Goal: Task Accomplishment & Management: Complete application form

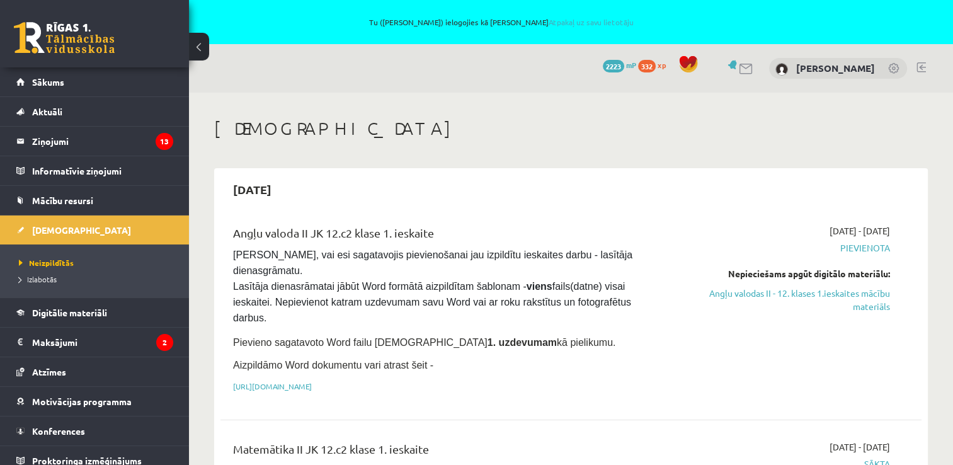
click at [917, 71] on link at bounding box center [920, 67] width 9 height 10
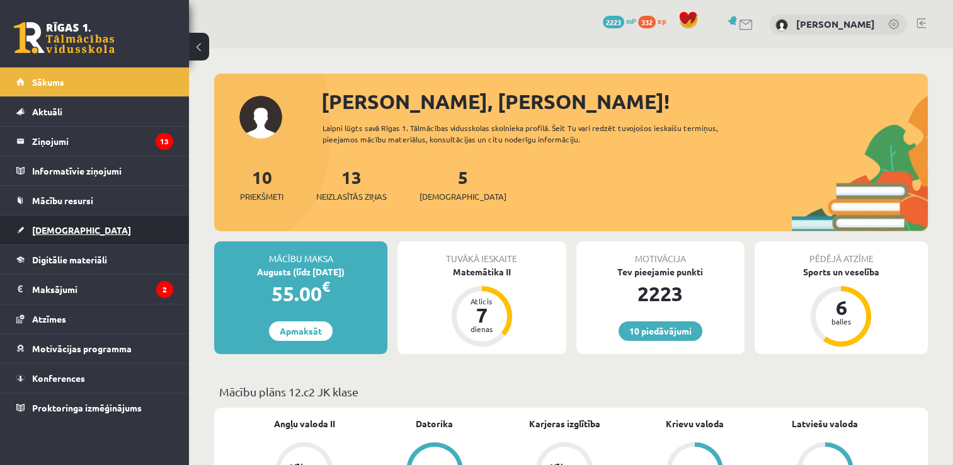
click at [81, 230] on link "[DEMOGRAPHIC_DATA]" at bounding box center [94, 229] width 157 height 29
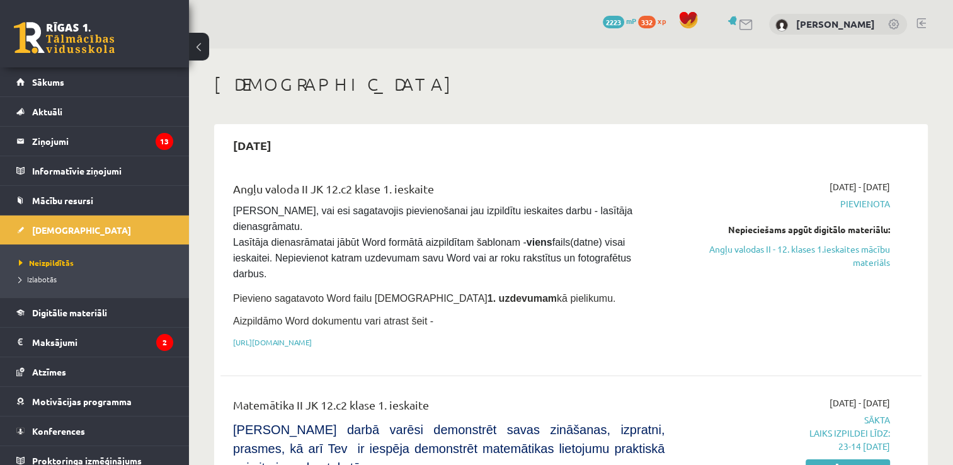
scroll to position [315, 0]
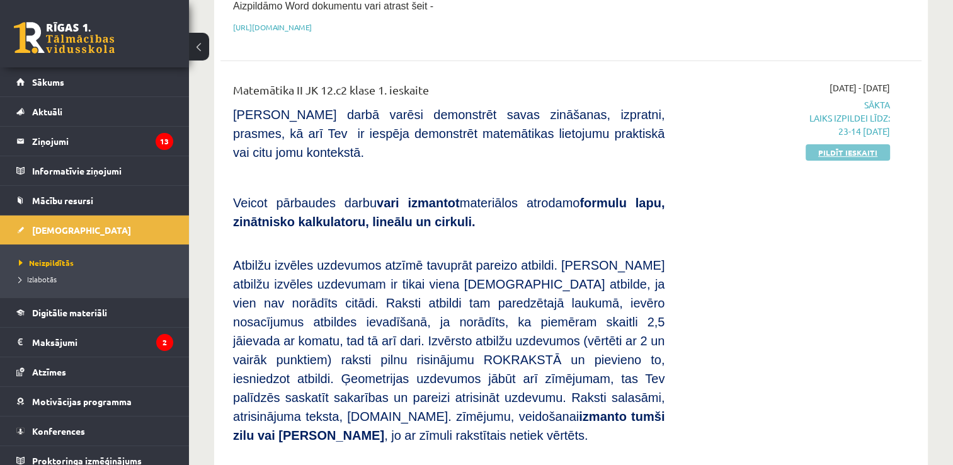
click at [838, 144] on link "Pildīt ieskaiti" at bounding box center [847, 152] width 84 height 16
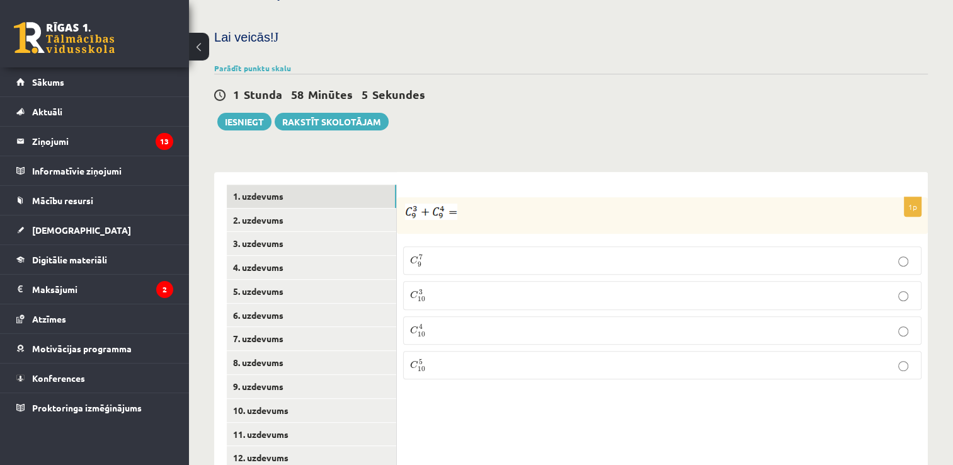
scroll to position [504, 0]
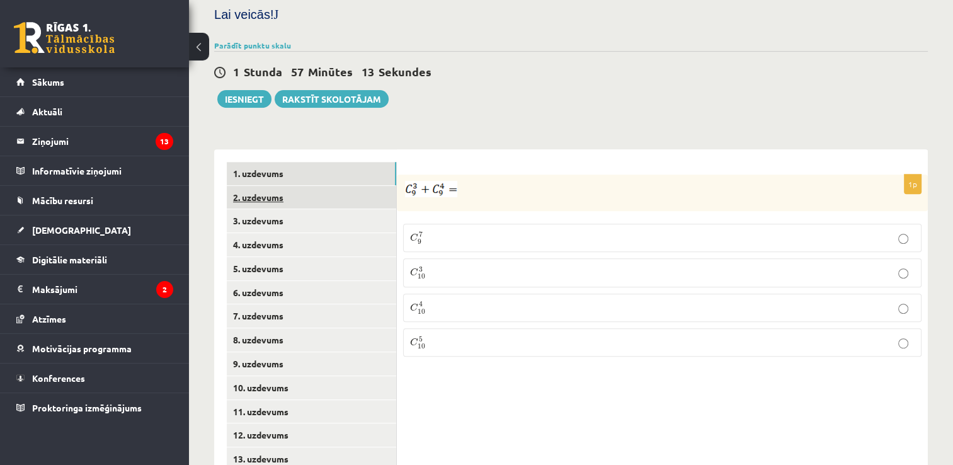
click at [267, 186] on link "2. uzdevums" at bounding box center [311, 197] width 169 height 23
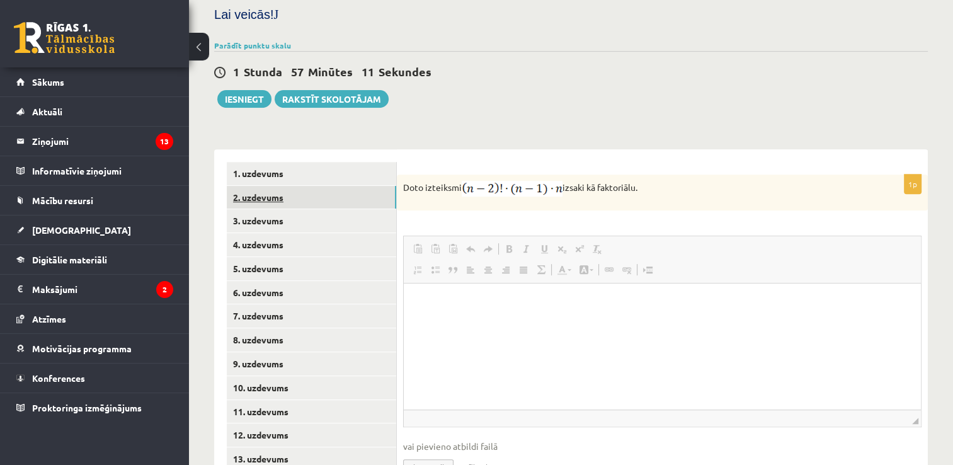
scroll to position [0, 0]
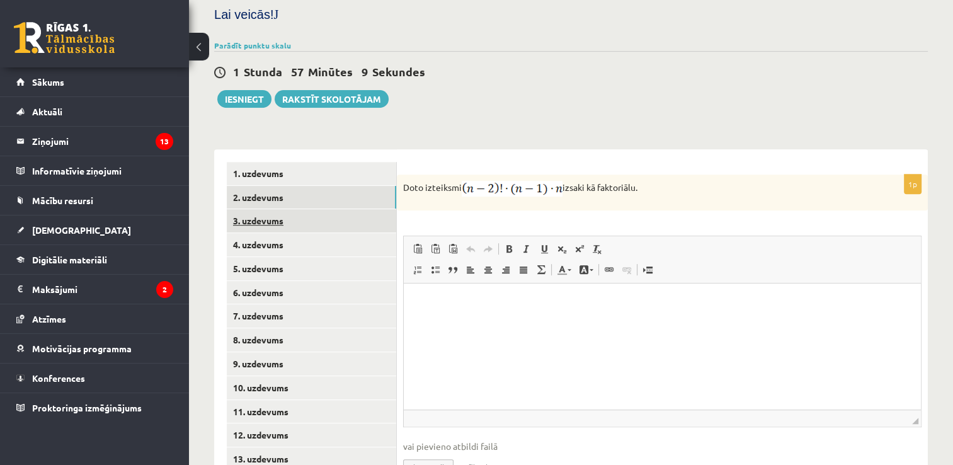
click at [267, 209] on link "3. uzdevums" at bounding box center [311, 220] width 169 height 23
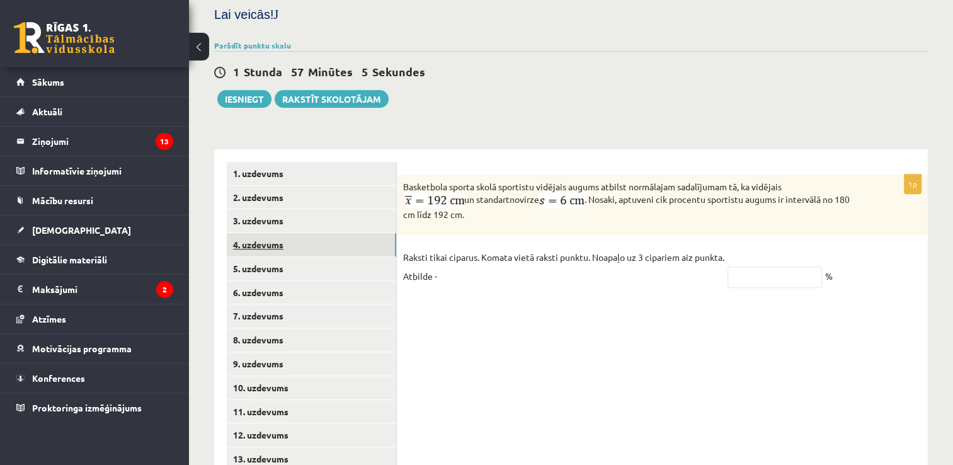
click at [256, 233] on link "4. uzdevums" at bounding box center [311, 244] width 169 height 23
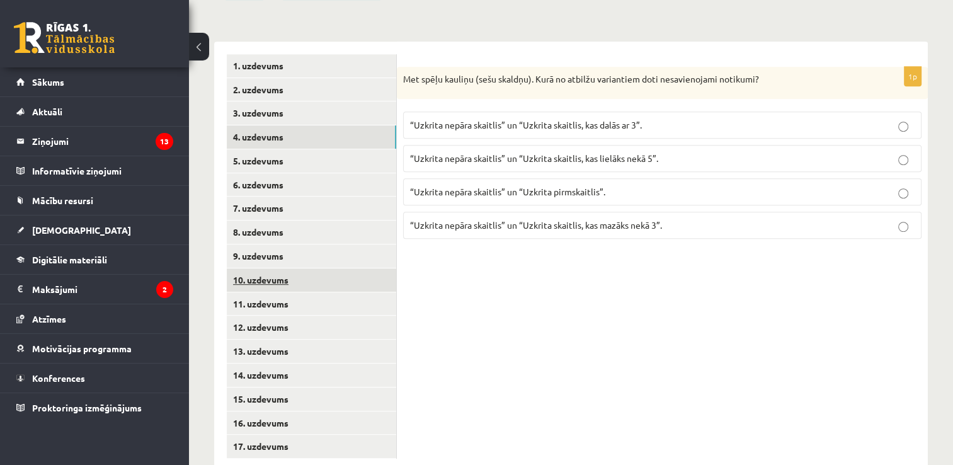
scroll to position [625, 0]
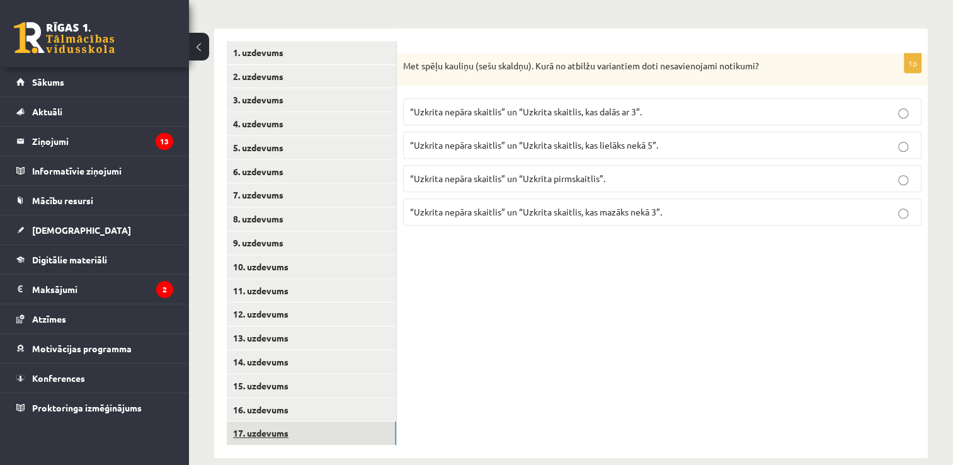
click at [264, 421] on link "17. uzdevums" at bounding box center [311, 432] width 169 height 23
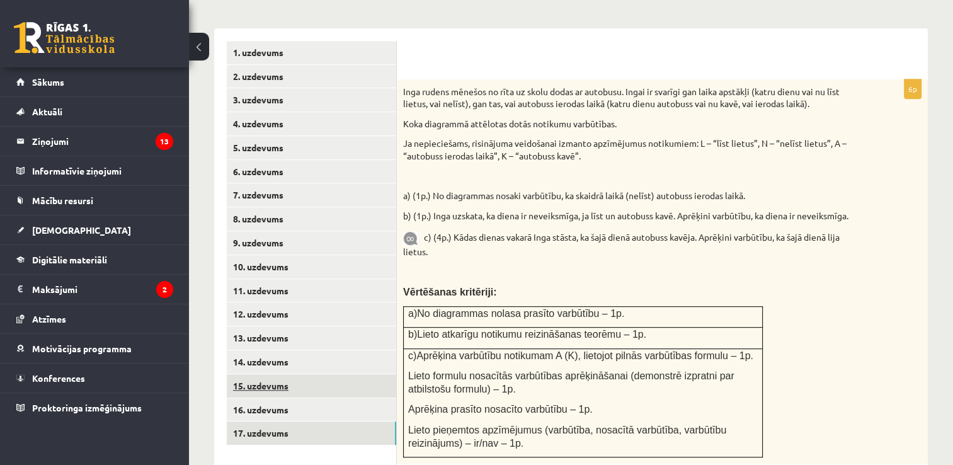
scroll to position [0, 0]
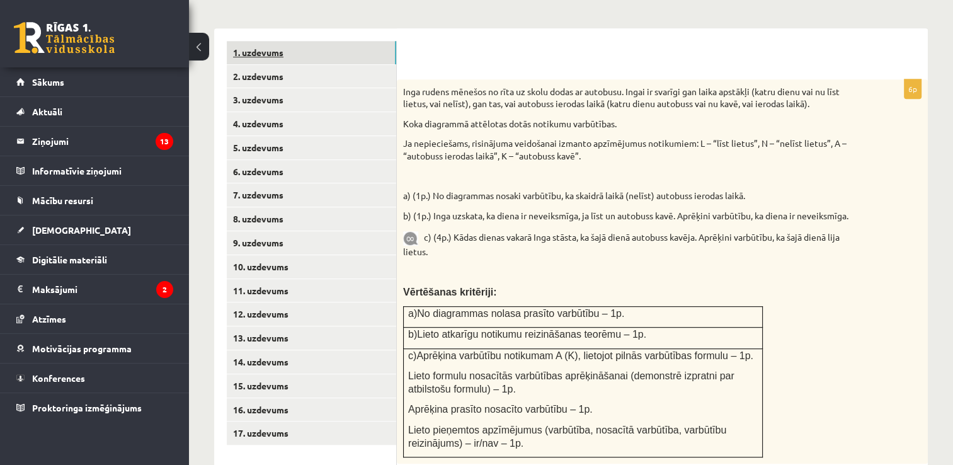
click at [272, 41] on link "1. uzdevums" at bounding box center [311, 52] width 169 height 23
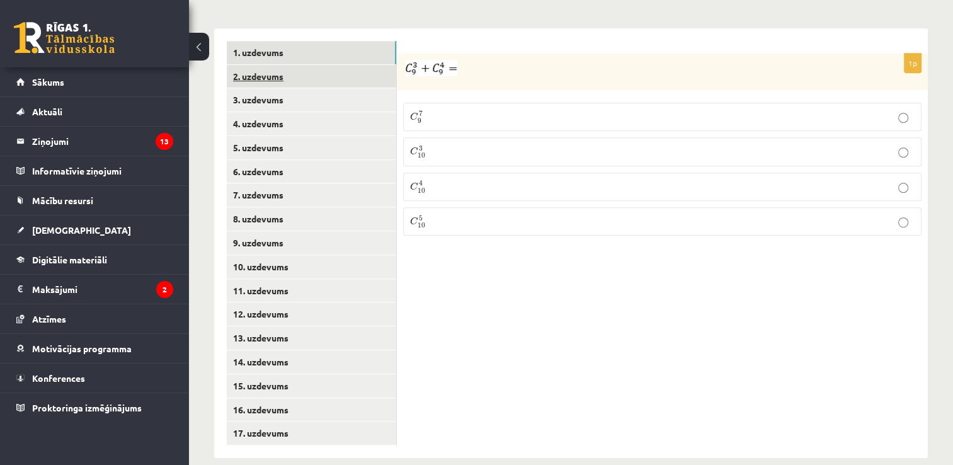
click at [264, 65] on link "2. uzdevums" at bounding box center [311, 76] width 169 height 23
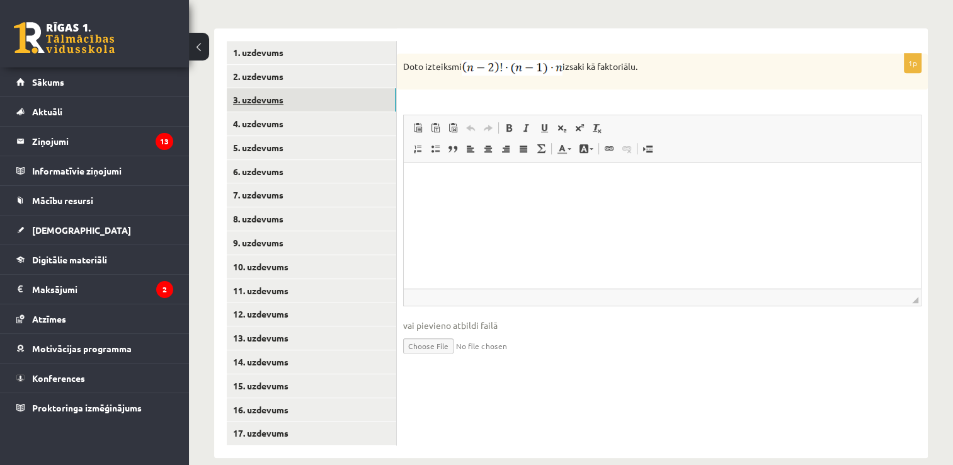
click at [270, 88] on link "3. uzdevums" at bounding box center [311, 99] width 169 height 23
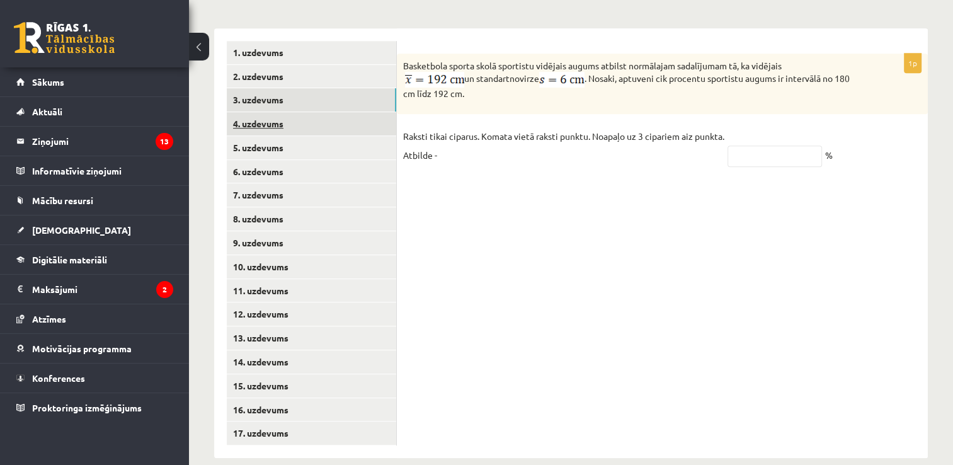
click at [258, 112] on link "4. uzdevums" at bounding box center [311, 123] width 169 height 23
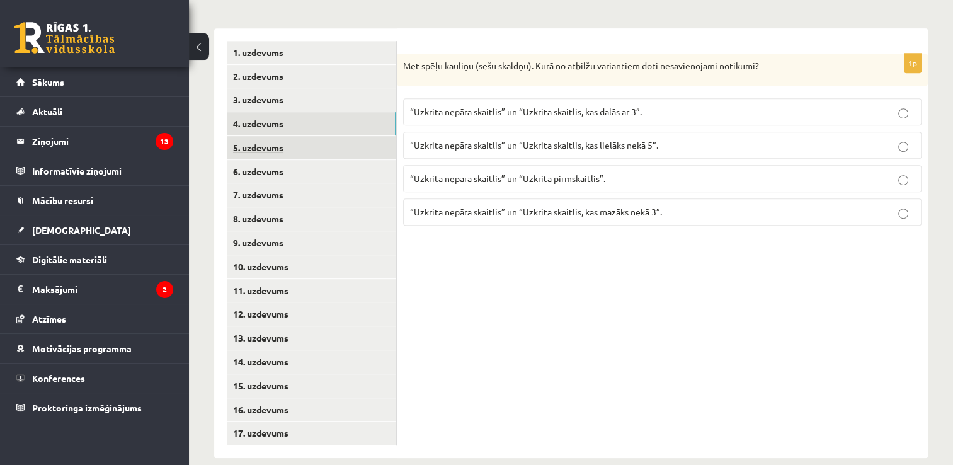
click at [270, 136] on link "5. uzdevums" at bounding box center [311, 147] width 169 height 23
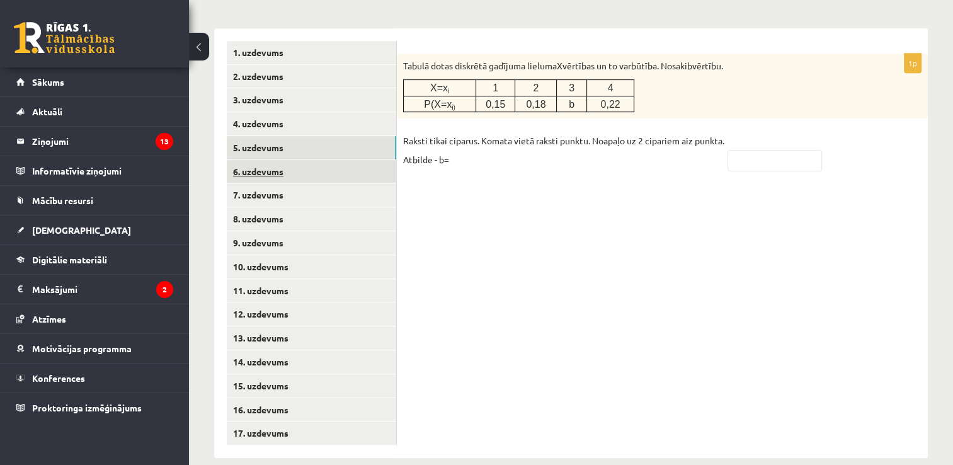
click at [263, 160] on link "6. uzdevums" at bounding box center [311, 171] width 169 height 23
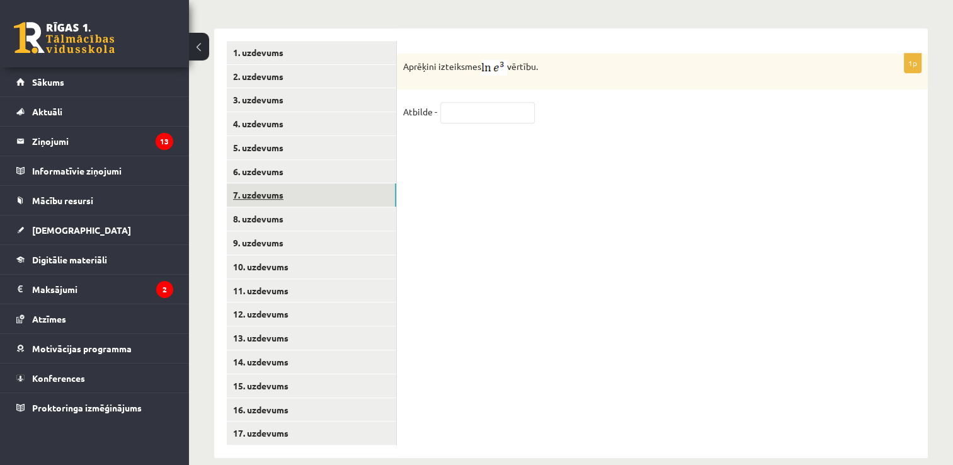
click at [257, 183] on link "7. uzdevums" at bounding box center [311, 194] width 169 height 23
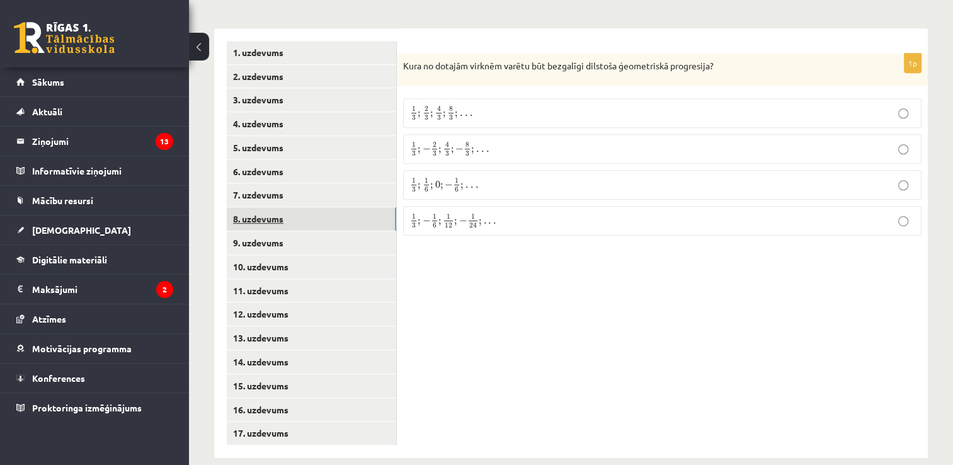
click at [269, 207] on link "8. uzdevums" at bounding box center [311, 218] width 169 height 23
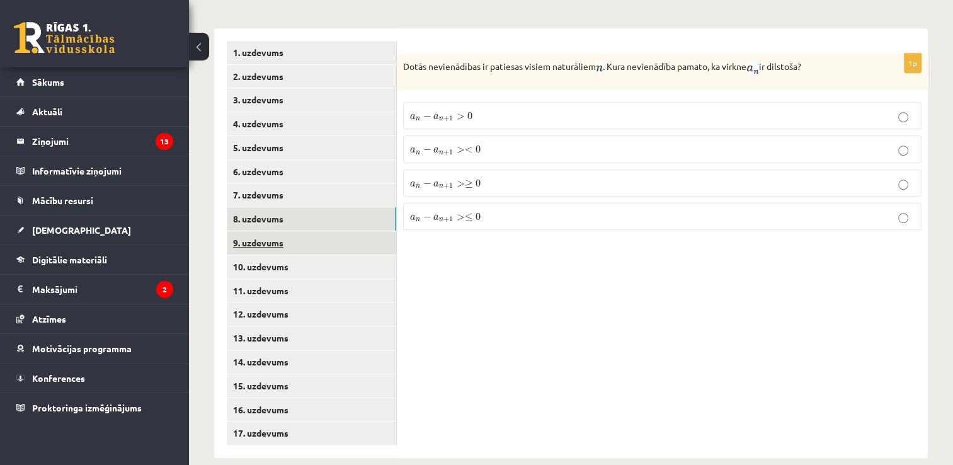
click at [266, 231] on link "9. uzdevums" at bounding box center [311, 242] width 169 height 23
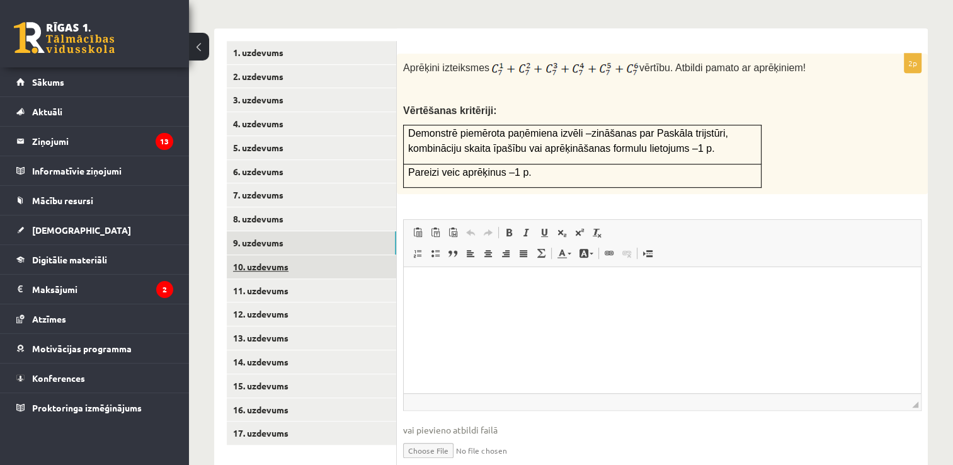
click at [269, 255] on link "10. uzdevums" at bounding box center [311, 266] width 169 height 23
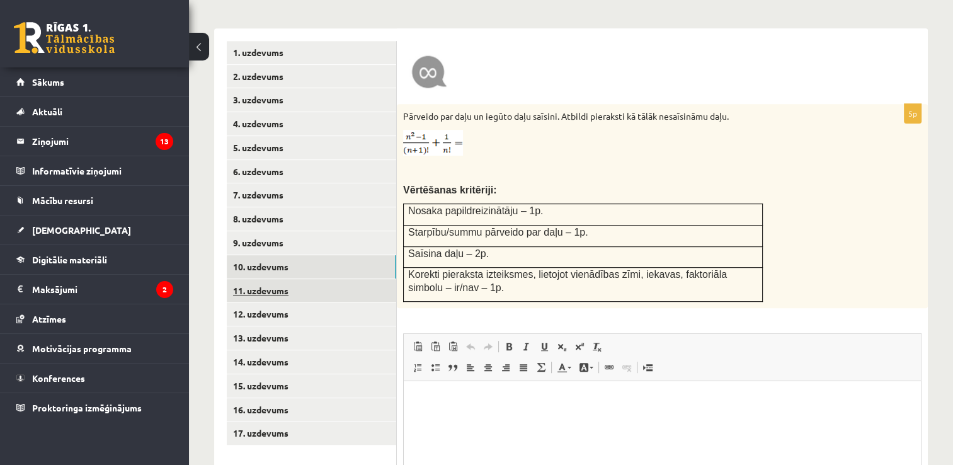
click at [275, 279] on link "11. uzdevums" at bounding box center [311, 290] width 169 height 23
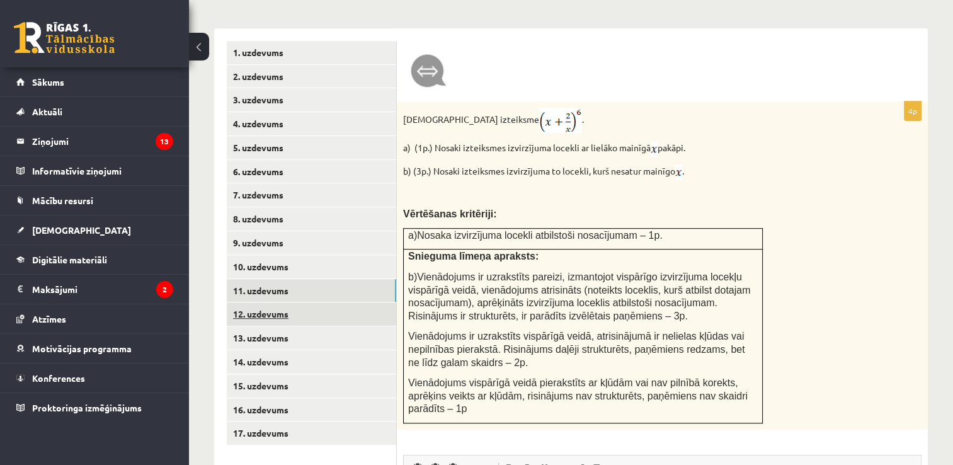
click at [261, 302] on link "12. uzdevums" at bounding box center [311, 313] width 169 height 23
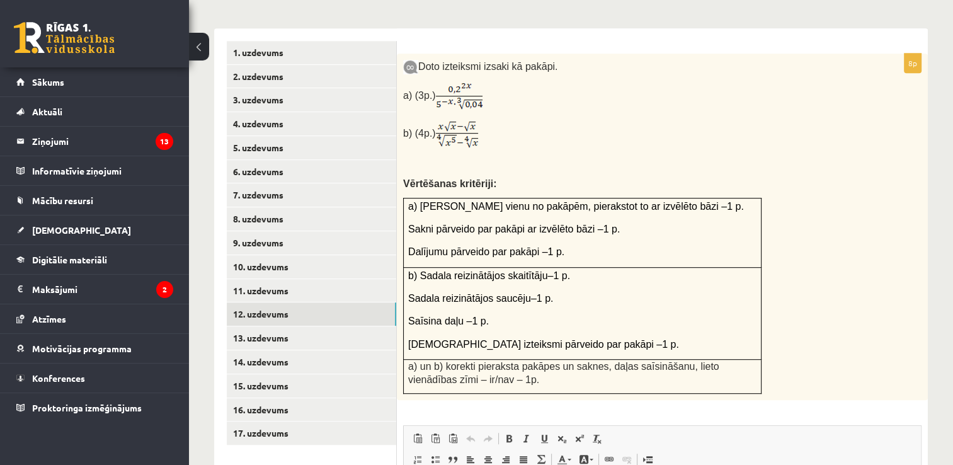
click at [940, 33] on div "Matemātika II JK 12.c2 klase 1. ieskaite , Daniels Strazds (12.c2 JK klase) Pār…" at bounding box center [571, 74] width 764 height 1301
click at [256, 326] on link "13. uzdevums" at bounding box center [311, 337] width 169 height 23
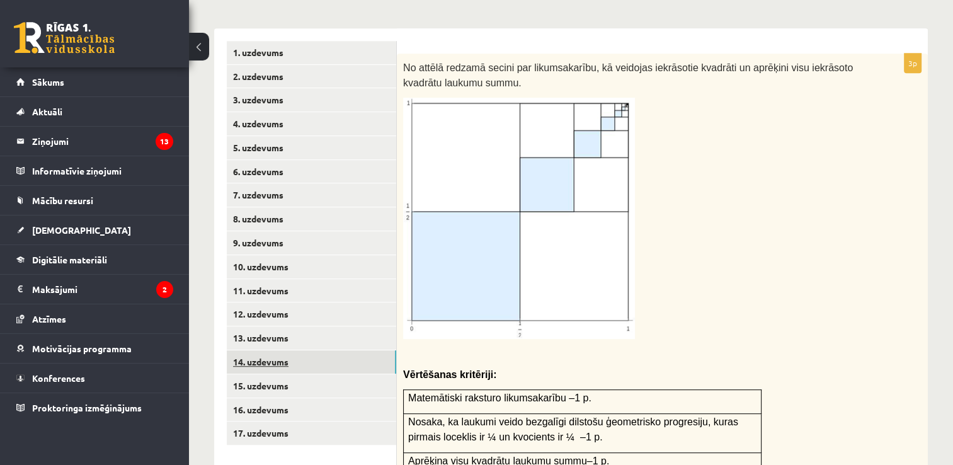
click at [270, 350] on link "14. uzdevums" at bounding box center [311, 361] width 169 height 23
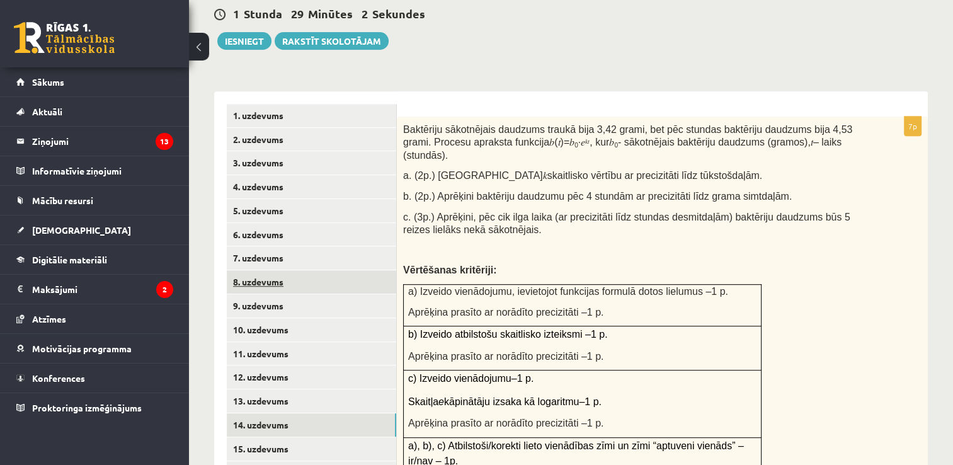
scroll to position [625, 0]
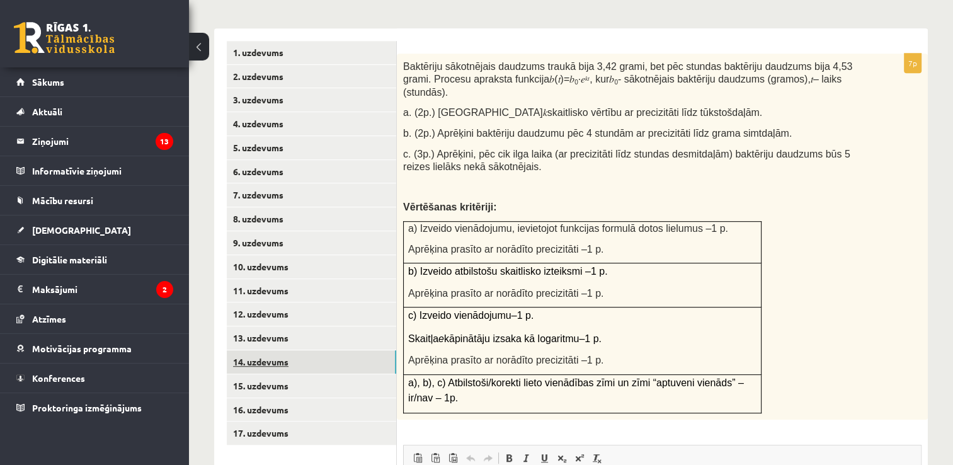
click at [256, 350] on link "14. uzdevums" at bounding box center [311, 361] width 169 height 23
click at [258, 374] on link "15. uzdevums" at bounding box center [311, 385] width 169 height 23
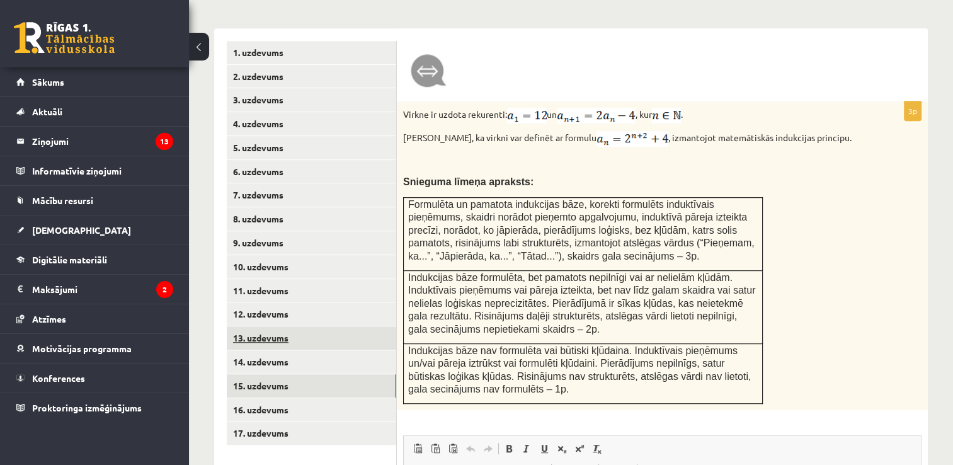
click at [259, 326] on link "13. uzdevums" at bounding box center [311, 337] width 169 height 23
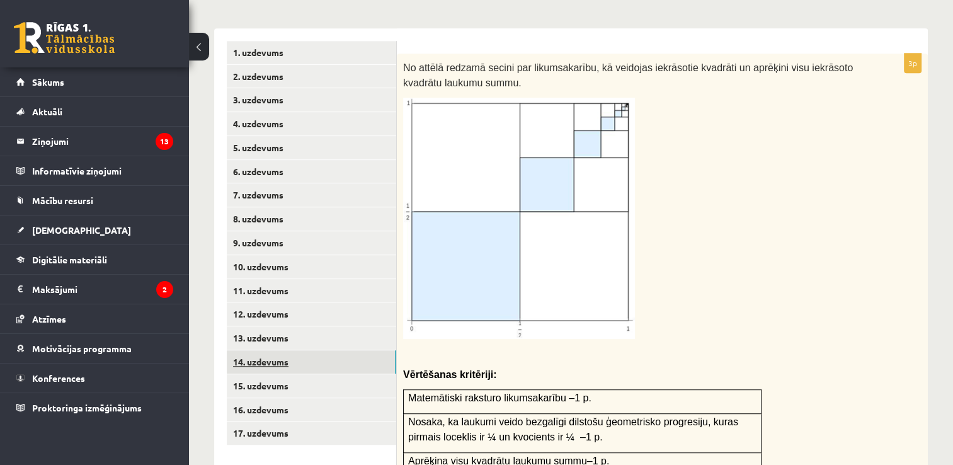
click at [254, 350] on link "14. uzdevums" at bounding box center [311, 361] width 169 height 23
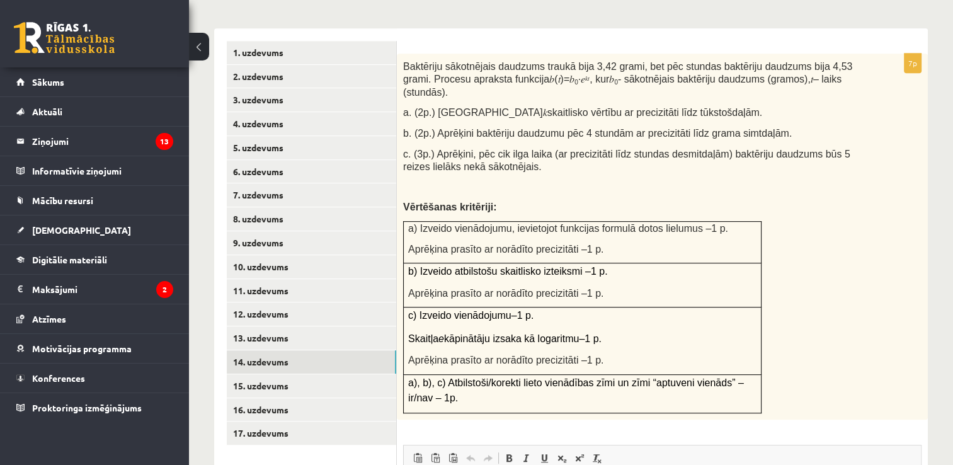
click at [829, 216] on div "Baktēriju sākotnējais daudzums traukā bija 3,42 grami, bet pēc stundas baktērij…" at bounding box center [662, 237] width 531 height 367
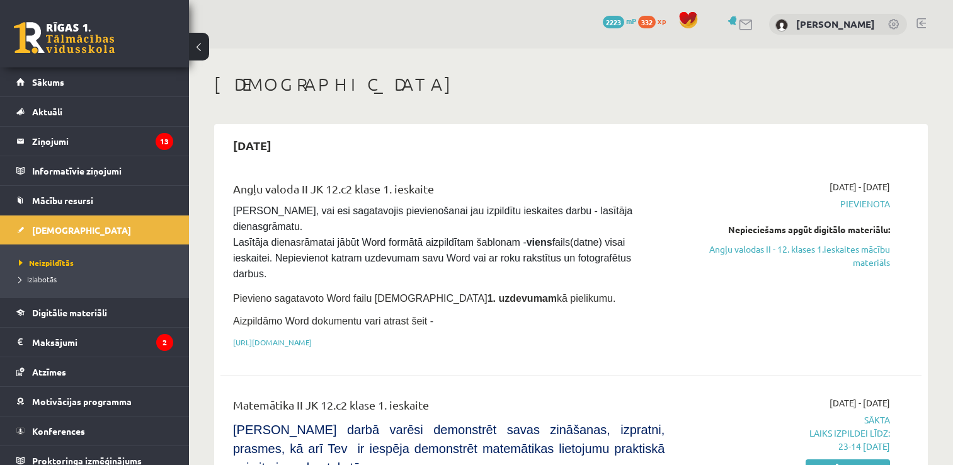
scroll to position [315, 0]
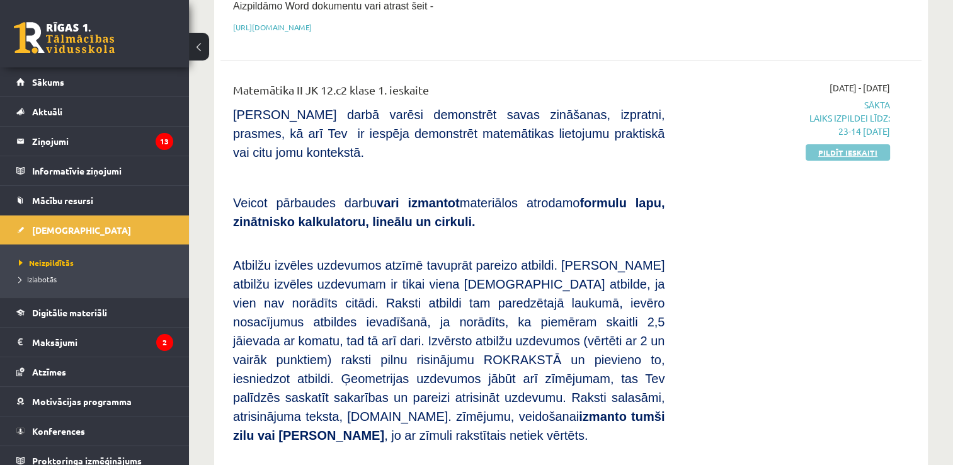
click at [870, 144] on link "Pildīt ieskaiti" at bounding box center [847, 152] width 84 height 16
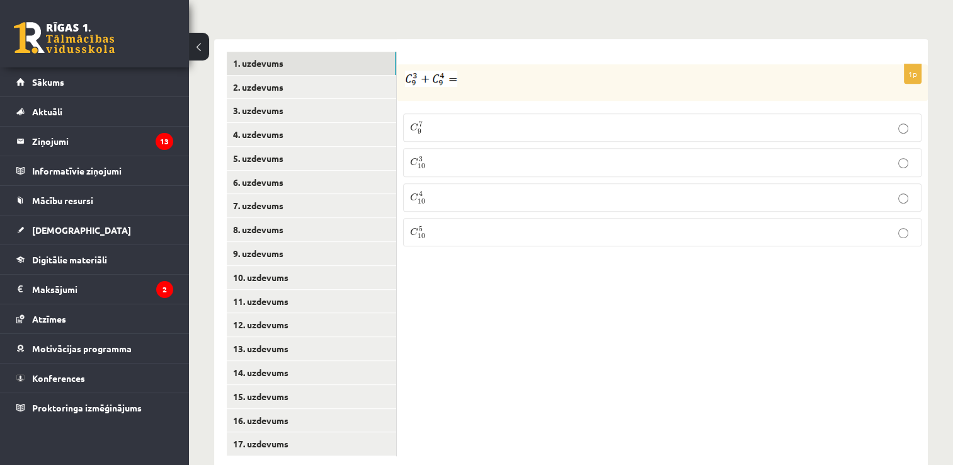
scroll to position [624, 0]
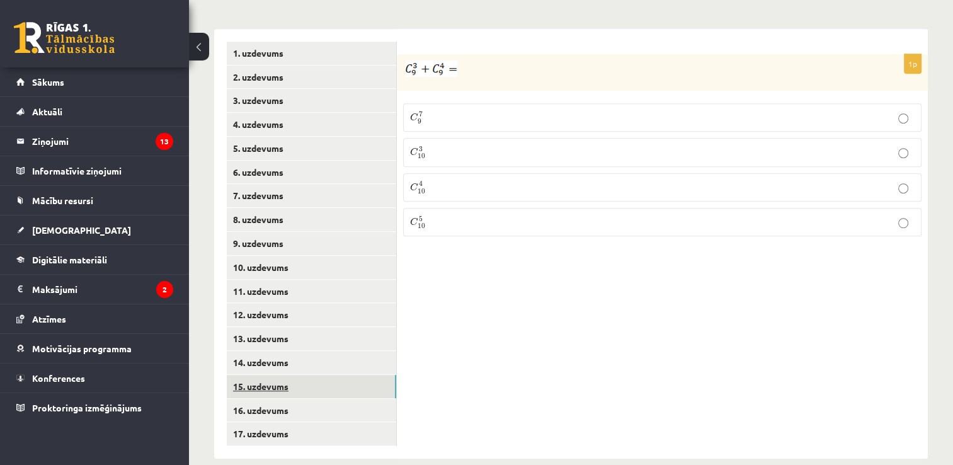
click at [254, 375] on link "15. uzdevums" at bounding box center [311, 386] width 169 height 23
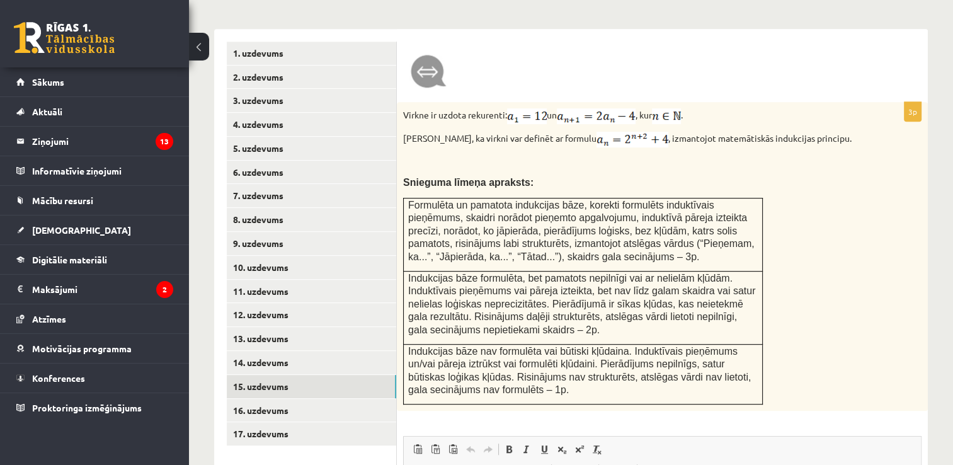
scroll to position [0, 0]
click at [255, 351] on link "14. uzdevums" at bounding box center [311, 362] width 169 height 23
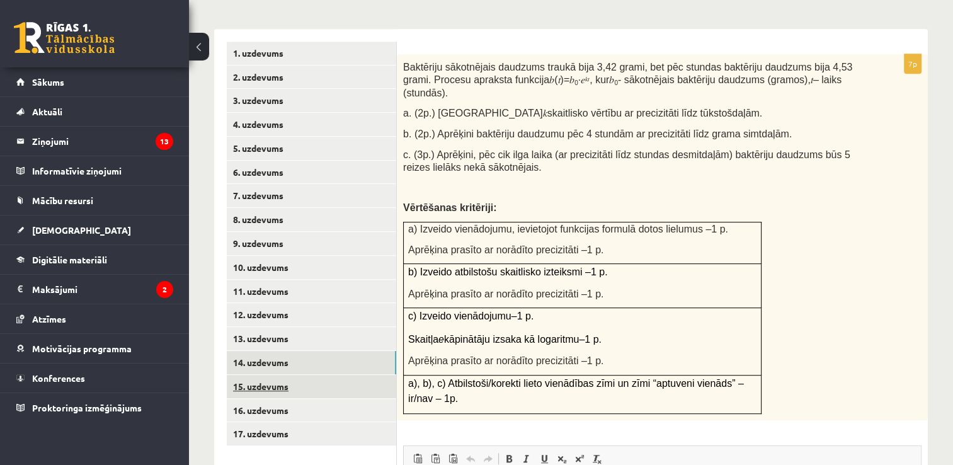
click at [259, 375] on link "15. uzdevums" at bounding box center [311, 386] width 169 height 23
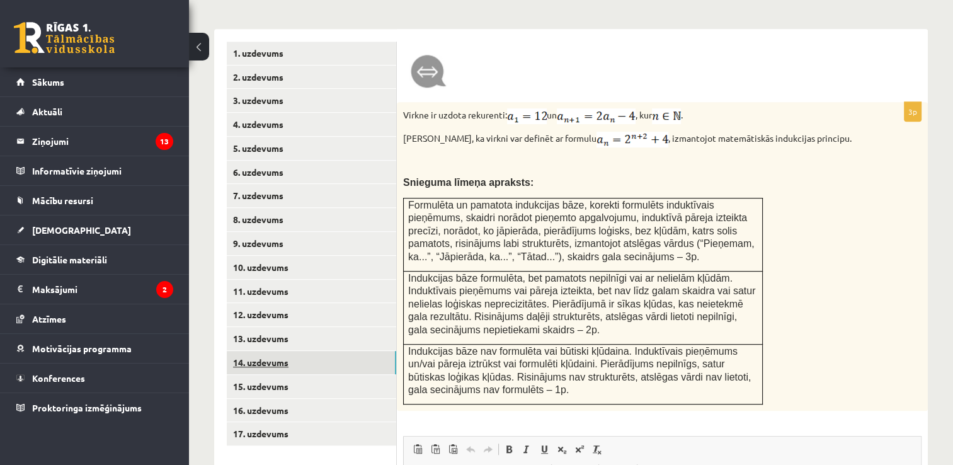
click at [264, 351] on link "14. uzdevums" at bounding box center [311, 362] width 169 height 23
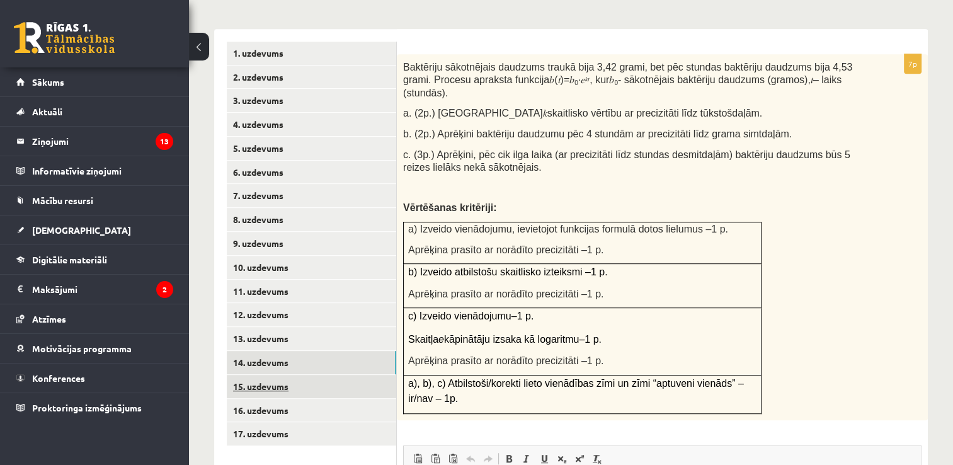
click at [255, 375] on link "15. uzdevums" at bounding box center [311, 386] width 169 height 23
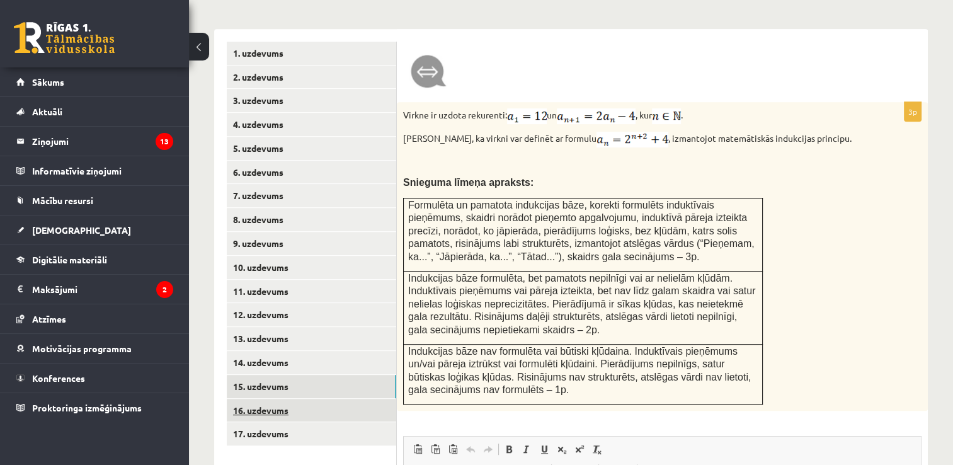
click at [255, 399] on link "16. uzdevums" at bounding box center [311, 410] width 169 height 23
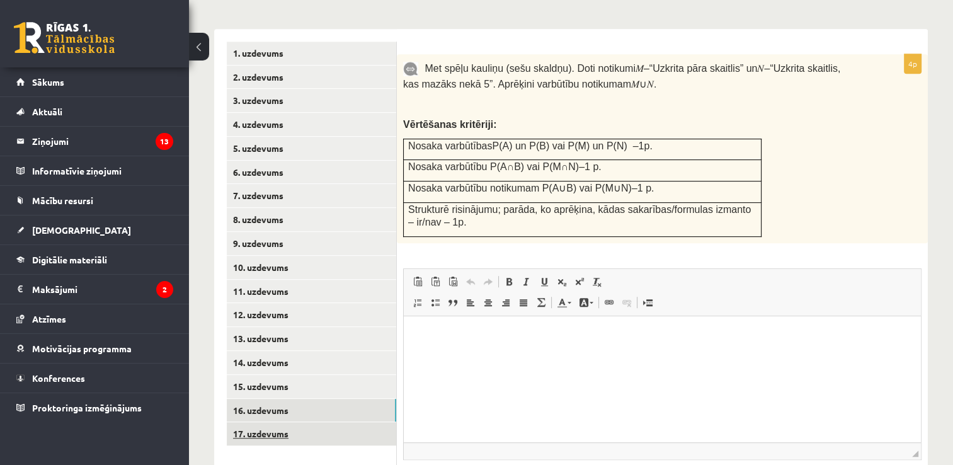
click at [270, 422] on link "17. uzdevums" at bounding box center [311, 433] width 169 height 23
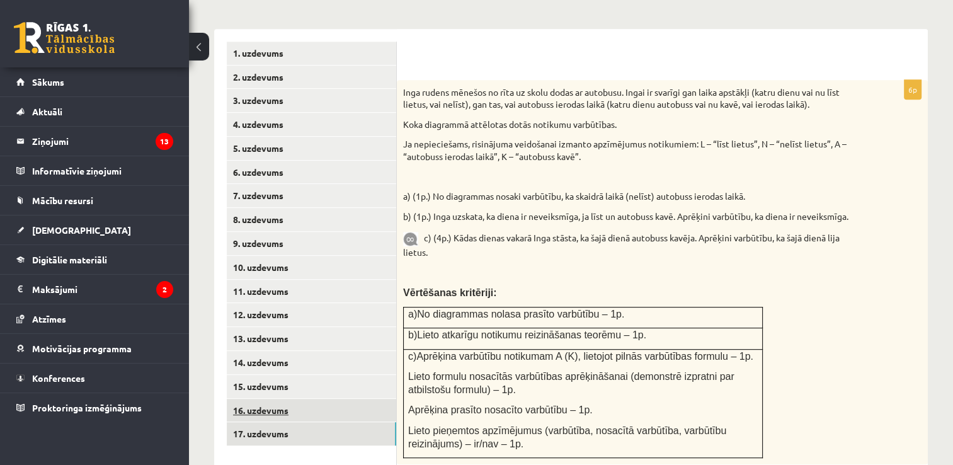
click at [270, 399] on link "16. uzdevums" at bounding box center [311, 410] width 169 height 23
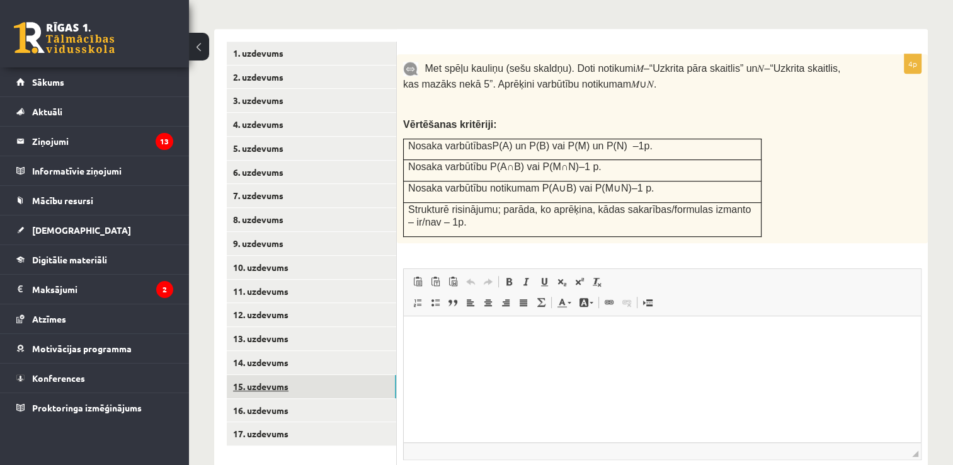
click at [258, 375] on link "15. uzdevums" at bounding box center [311, 386] width 169 height 23
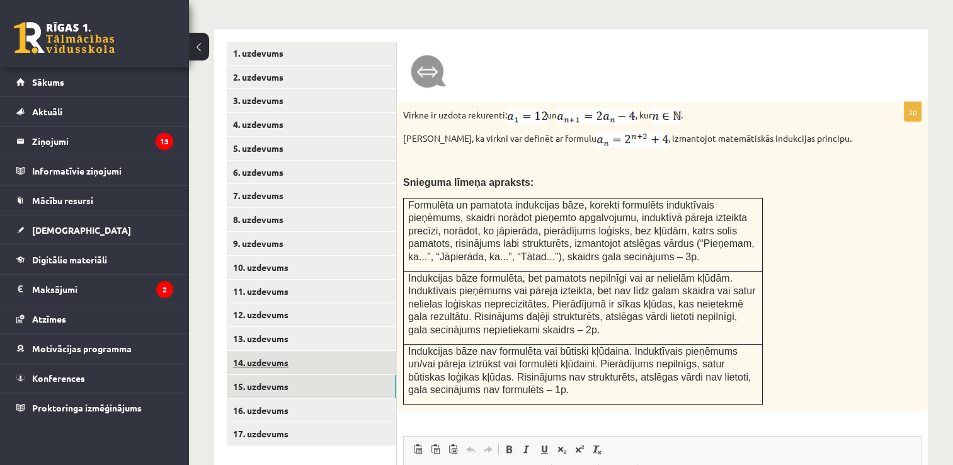
click at [264, 351] on link "14. uzdevums" at bounding box center [311, 362] width 169 height 23
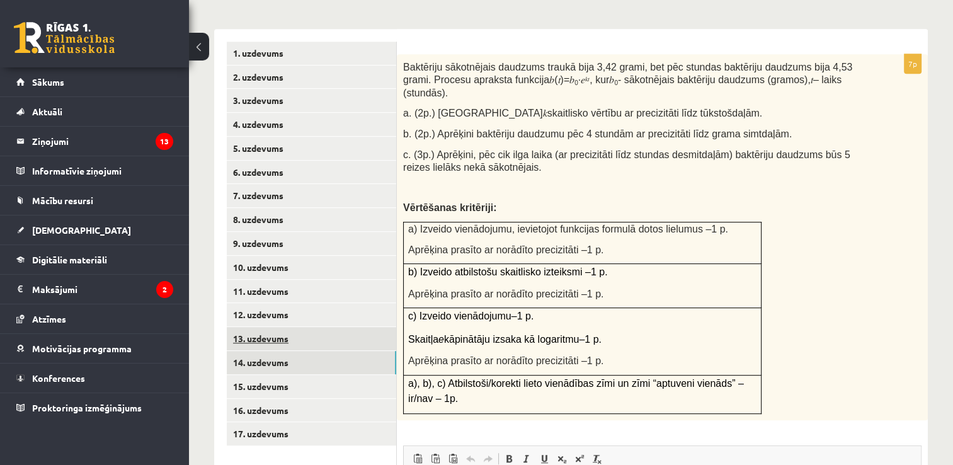
click at [267, 327] on link "13. uzdevums" at bounding box center [311, 338] width 169 height 23
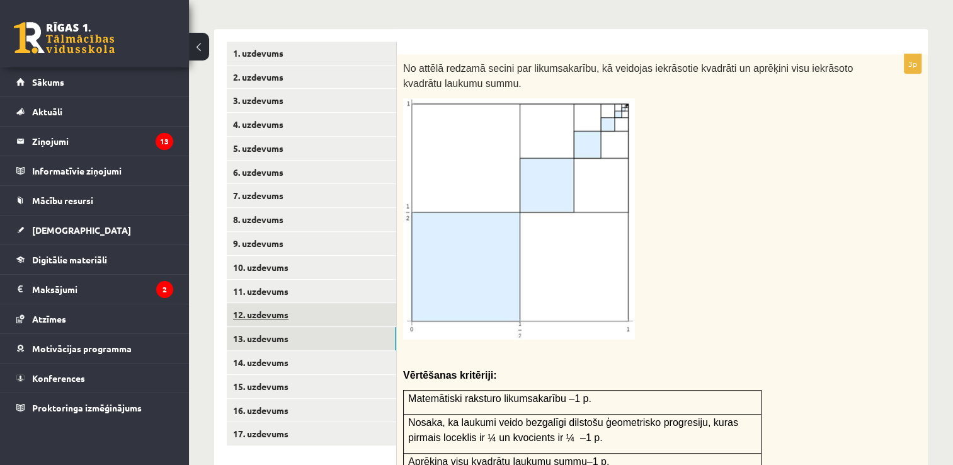
click at [267, 303] on link "12. uzdevums" at bounding box center [311, 314] width 169 height 23
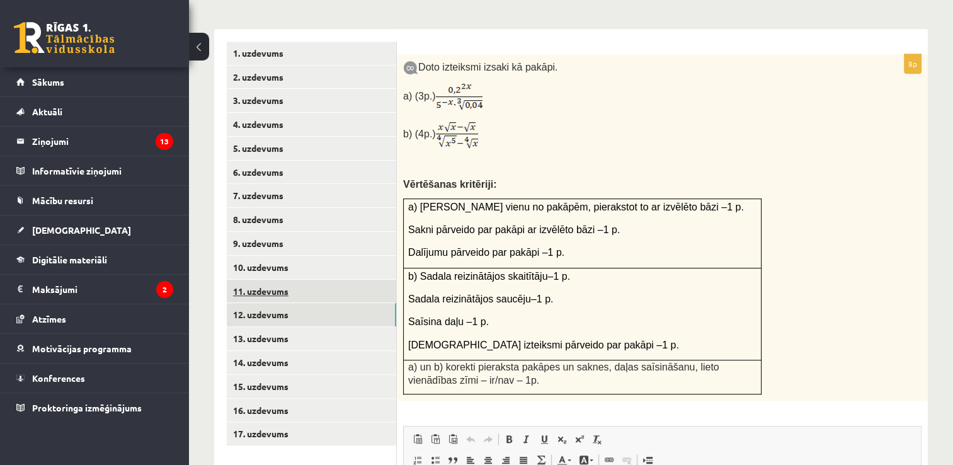
click at [277, 280] on link "11. uzdevums" at bounding box center [311, 291] width 169 height 23
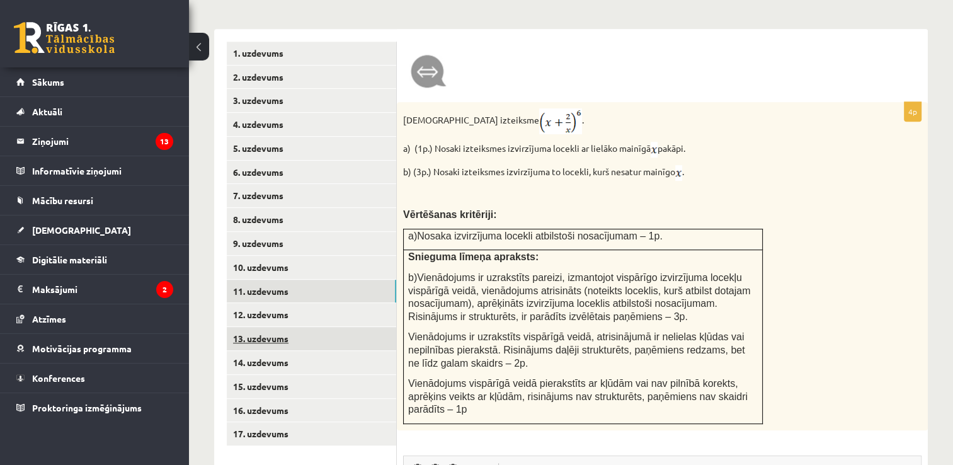
click at [271, 327] on link "13. uzdevums" at bounding box center [311, 338] width 169 height 23
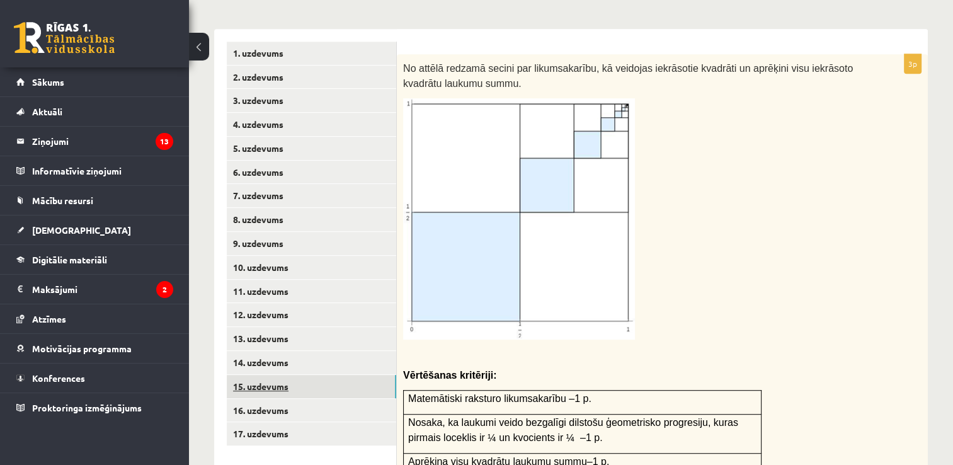
click at [259, 375] on link "15. uzdevums" at bounding box center [311, 386] width 169 height 23
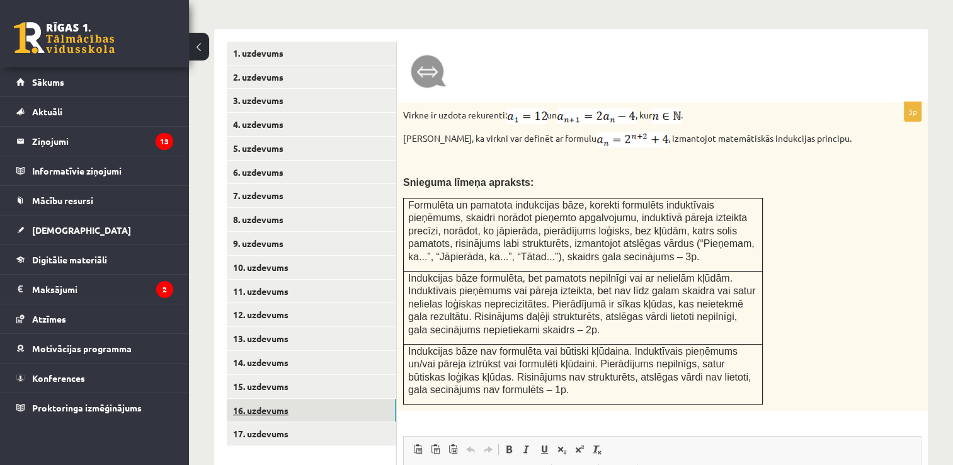
click at [254, 399] on link "16. uzdevums" at bounding box center [311, 410] width 169 height 23
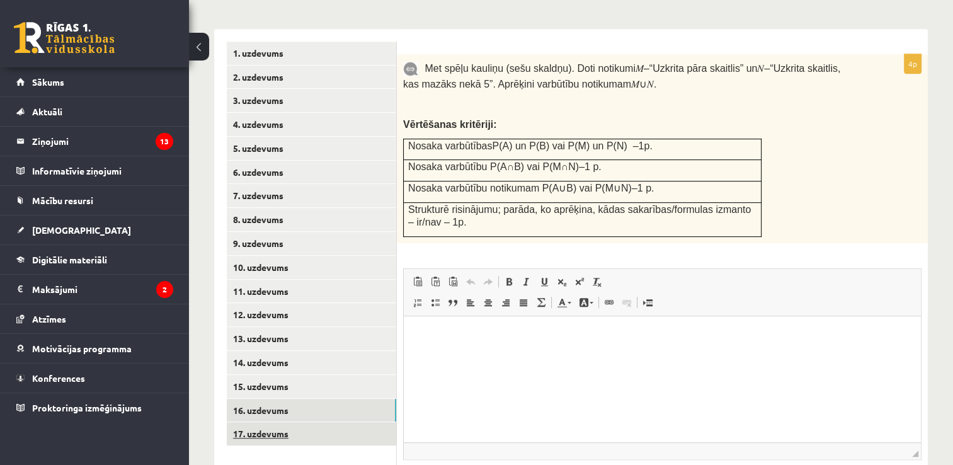
click at [280, 422] on link "17. uzdevums" at bounding box center [311, 433] width 169 height 23
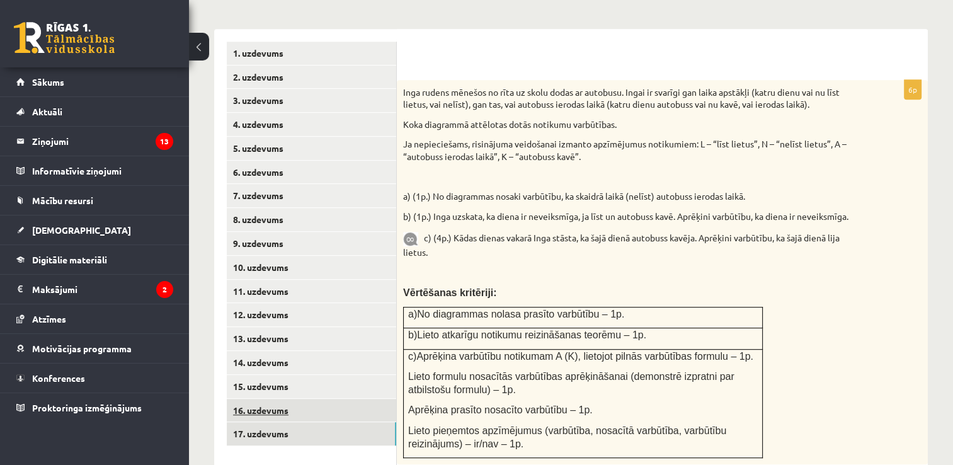
click at [270, 399] on link "16. uzdevums" at bounding box center [311, 410] width 169 height 23
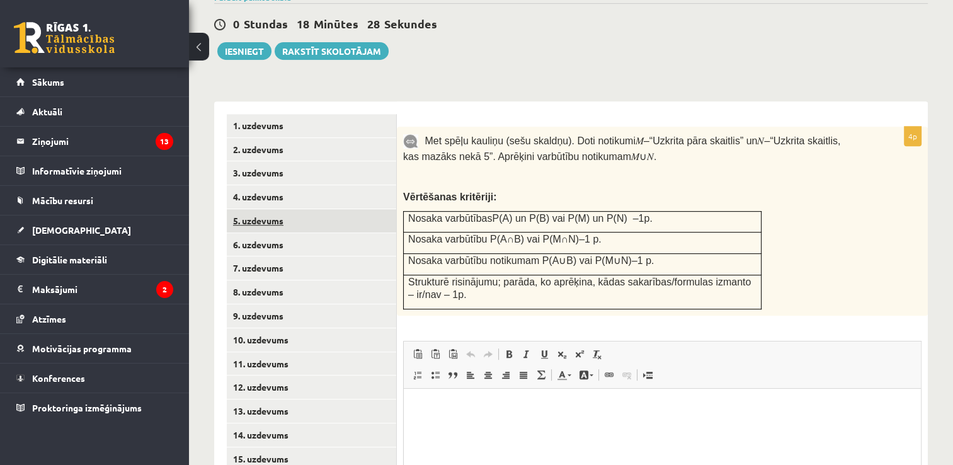
scroll to position [498, 0]
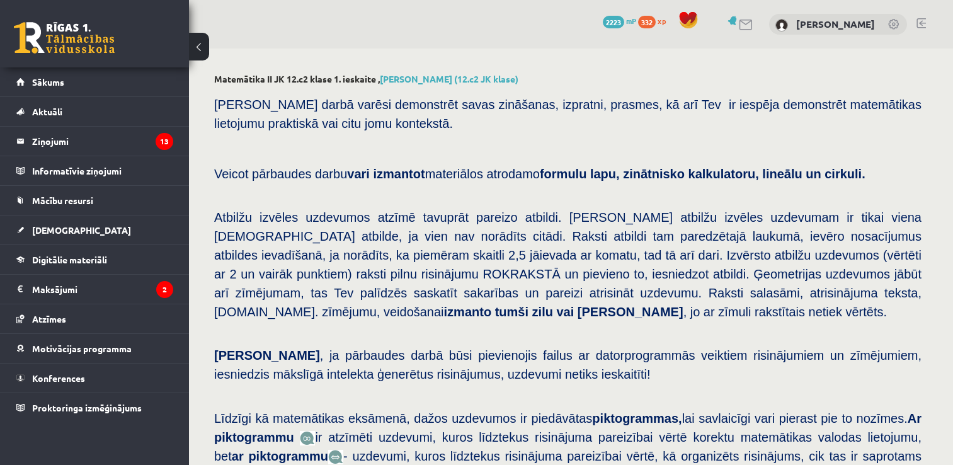
scroll to position [624, 0]
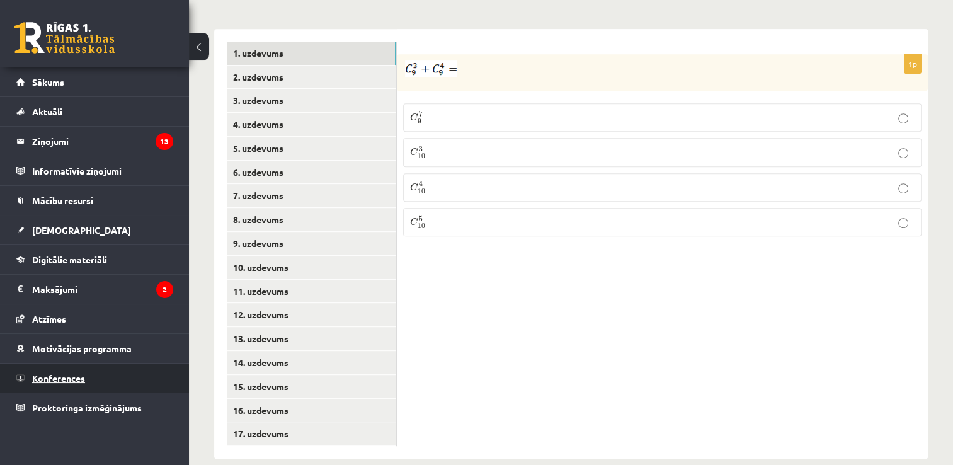
click at [50, 376] on span "Konferences" at bounding box center [58, 377] width 53 height 11
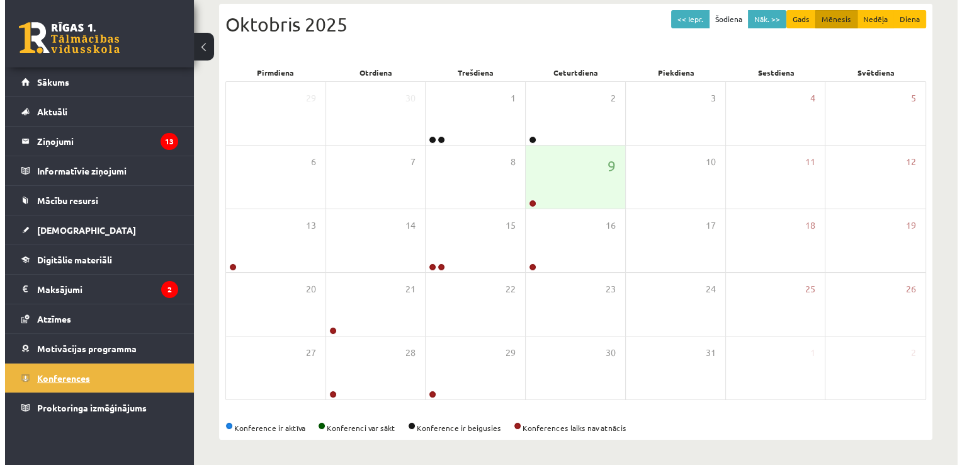
scroll to position [136, 0]
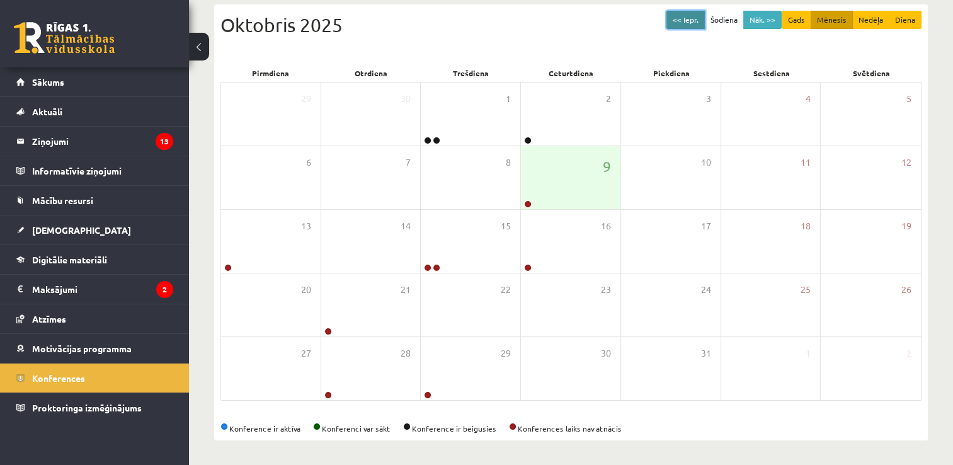
click at [690, 24] on button "<< Iepr." at bounding box center [685, 20] width 38 height 18
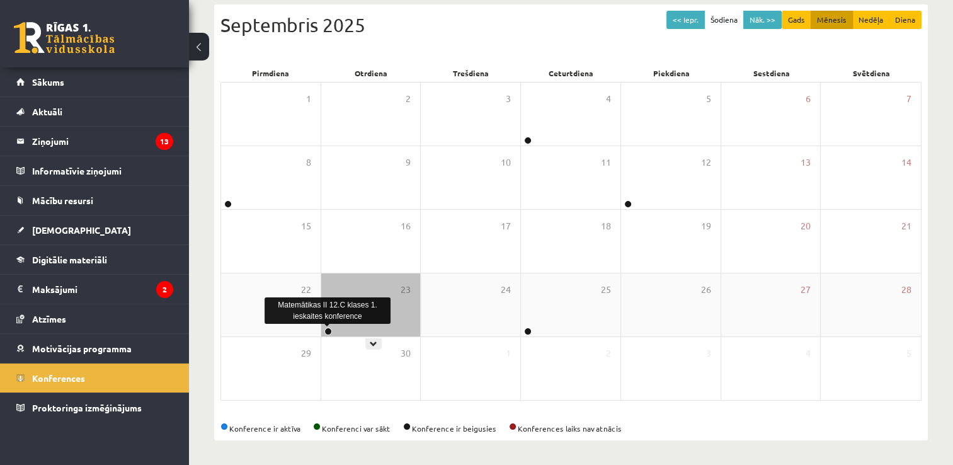
click at [327, 333] on link at bounding box center [328, 331] width 8 height 8
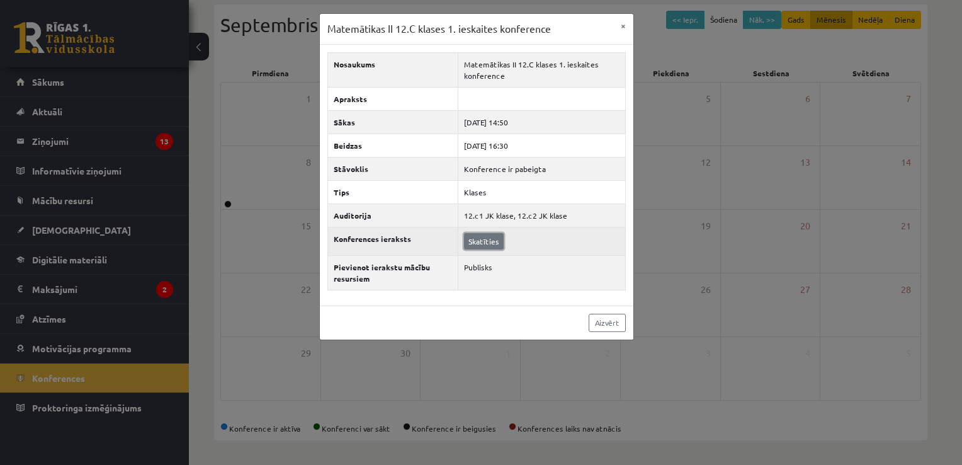
click at [486, 239] on link "Skatīties" at bounding box center [484, 241] width 40 height 16
